Goal: Transaction & Acquisition: Purchase product/service

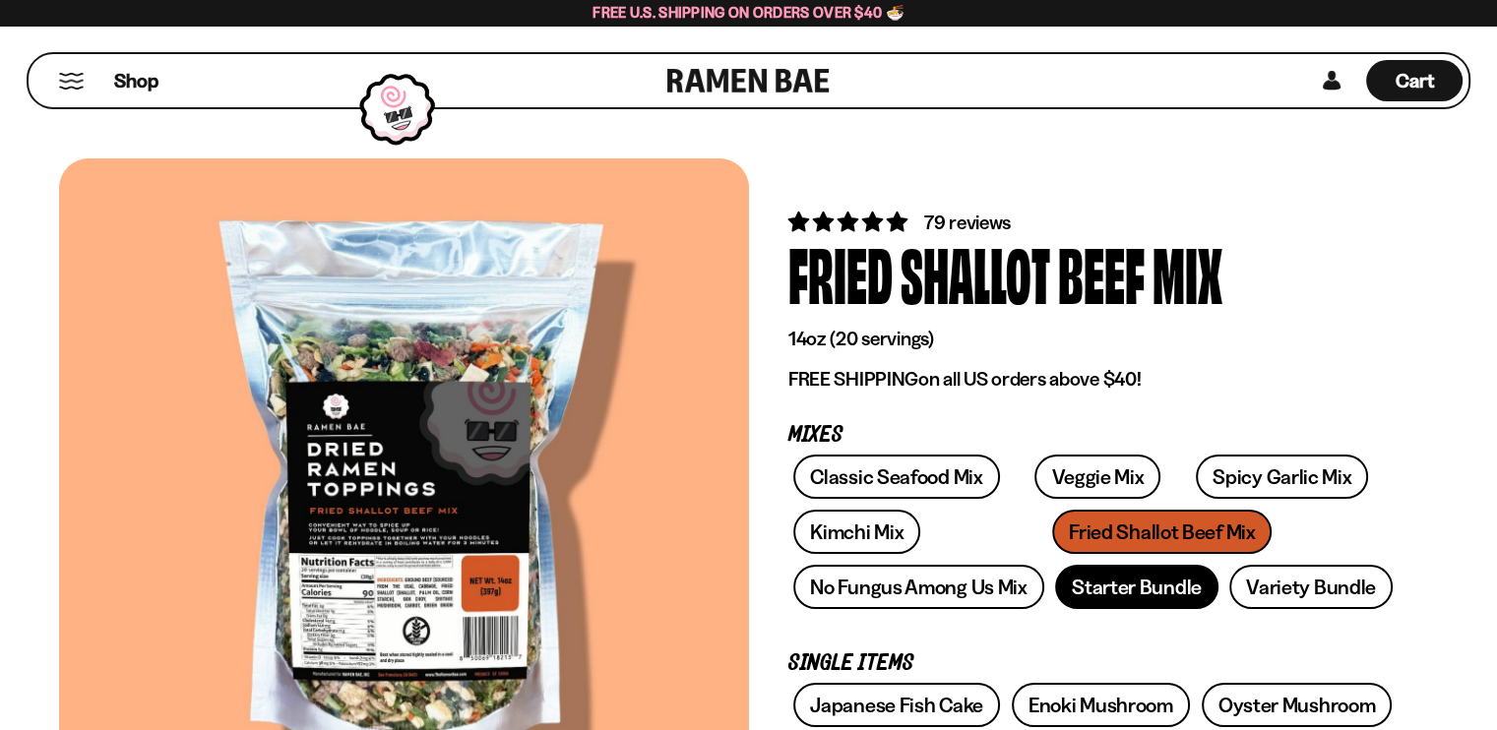
click at [1127, 589] on link "Starter Bundle" at bounding box center [1136, 587] width 163 height 44
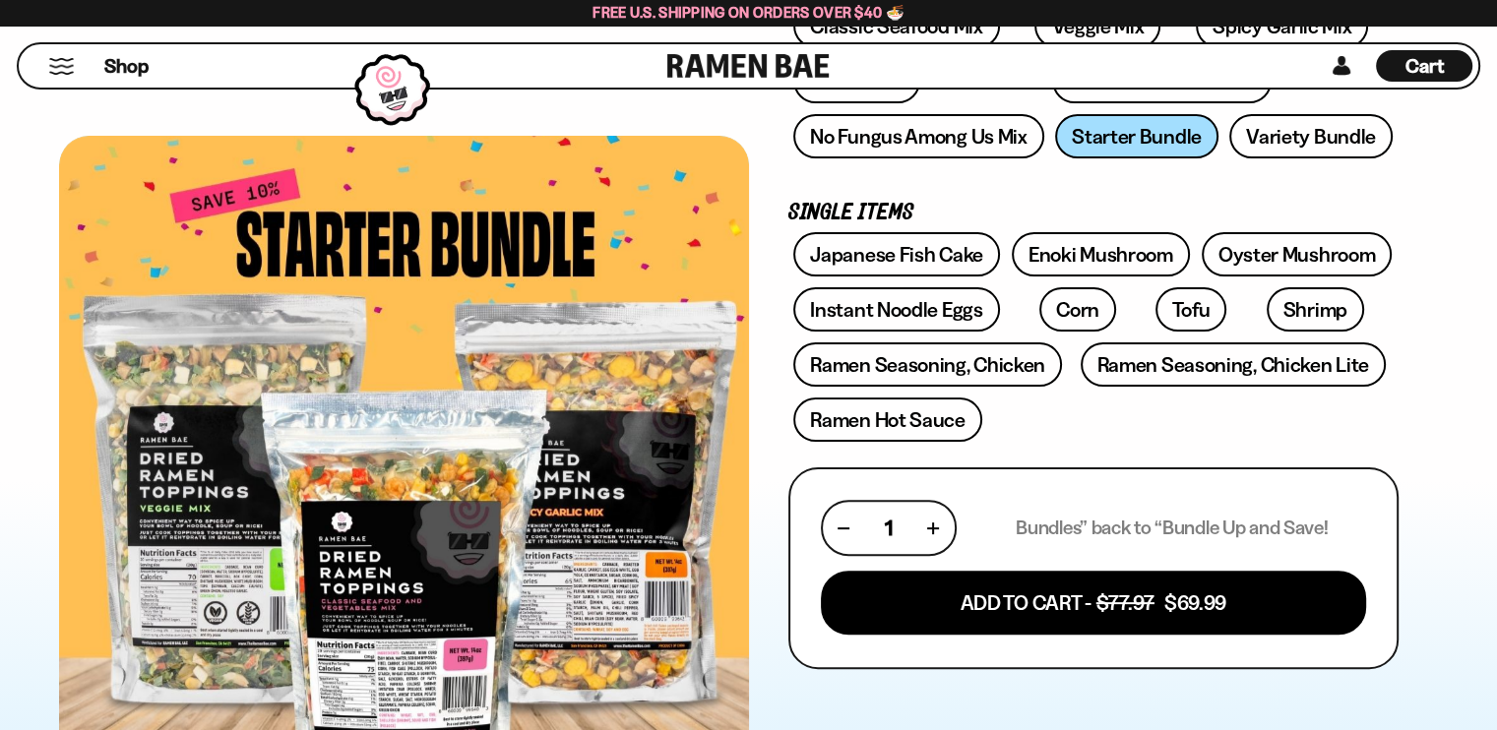
scroll to position [433, 0]
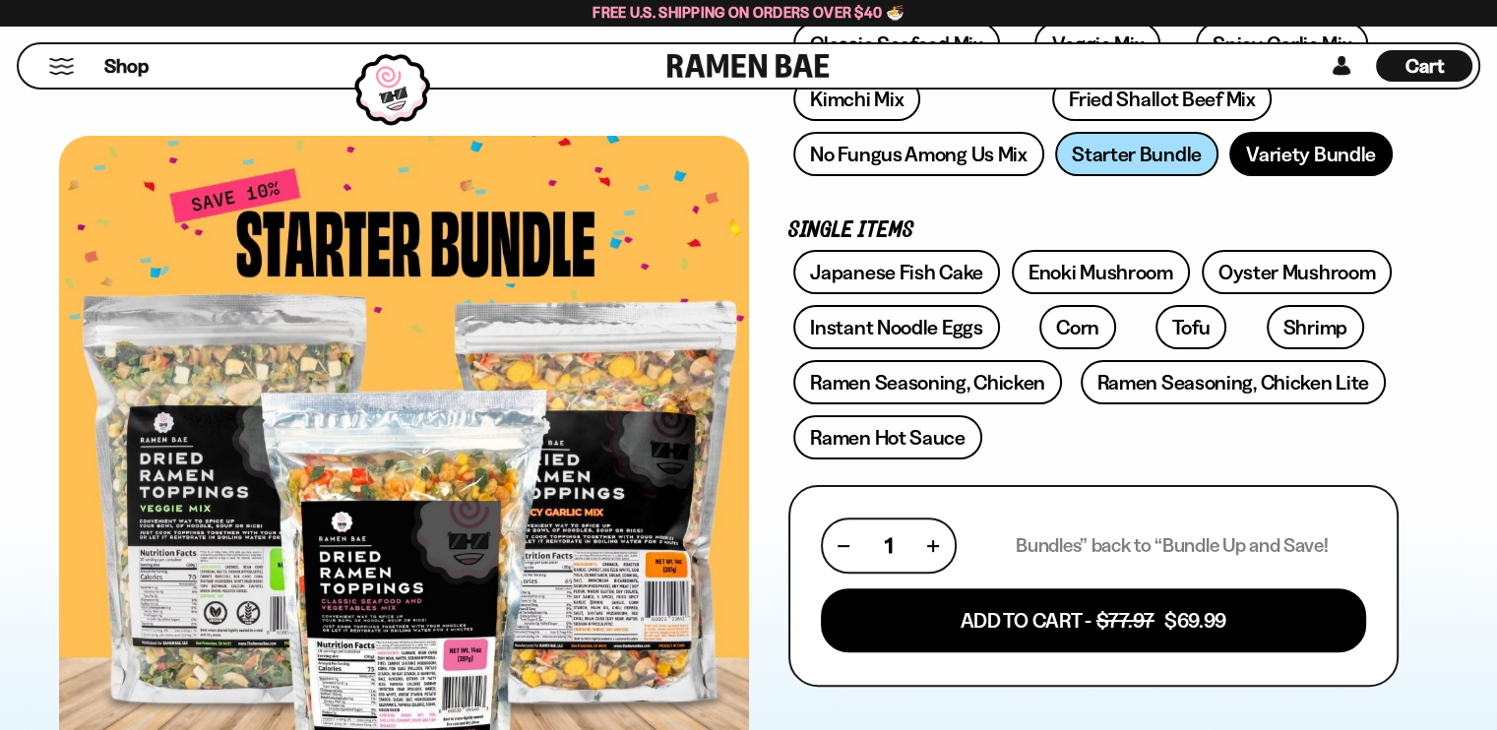
click at [1351, 135] on link "Variety Bundle" at bounding box center [1310, 154] width 163 height 44
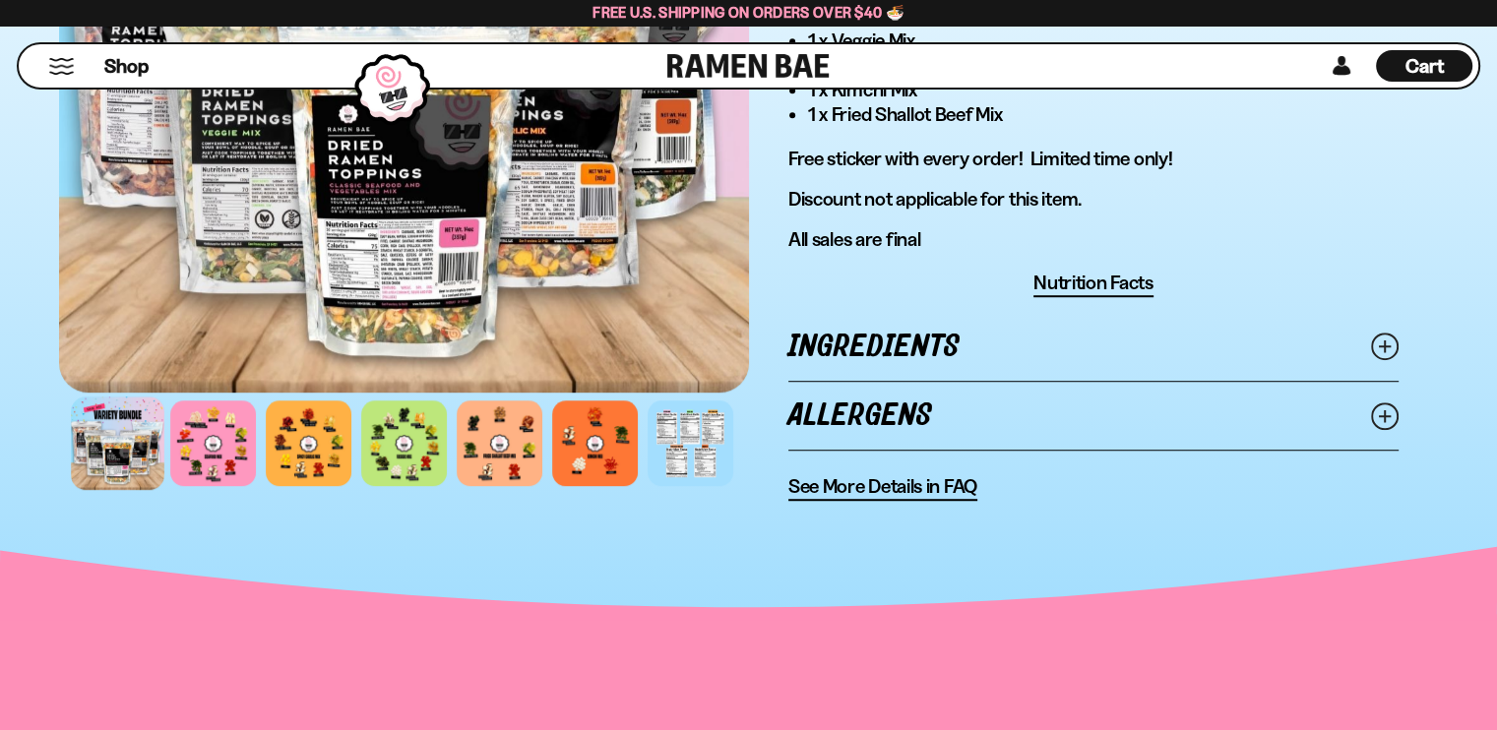
scroll to position [1326, 0]
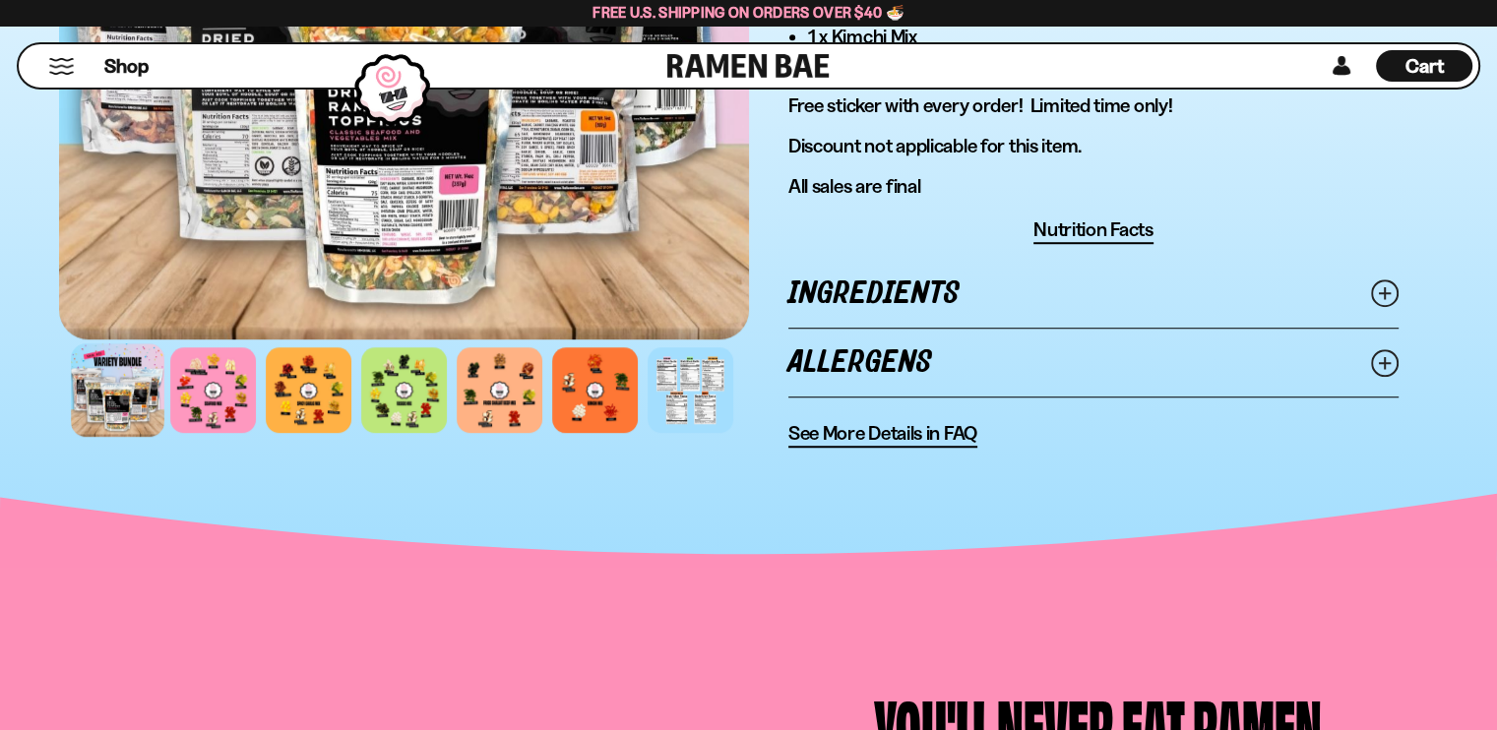
click at [1382, 292] on icon at bounding box center [1385, 293] width 28 height 28
